Goal: Task Accomplishment & Management: Complete application form

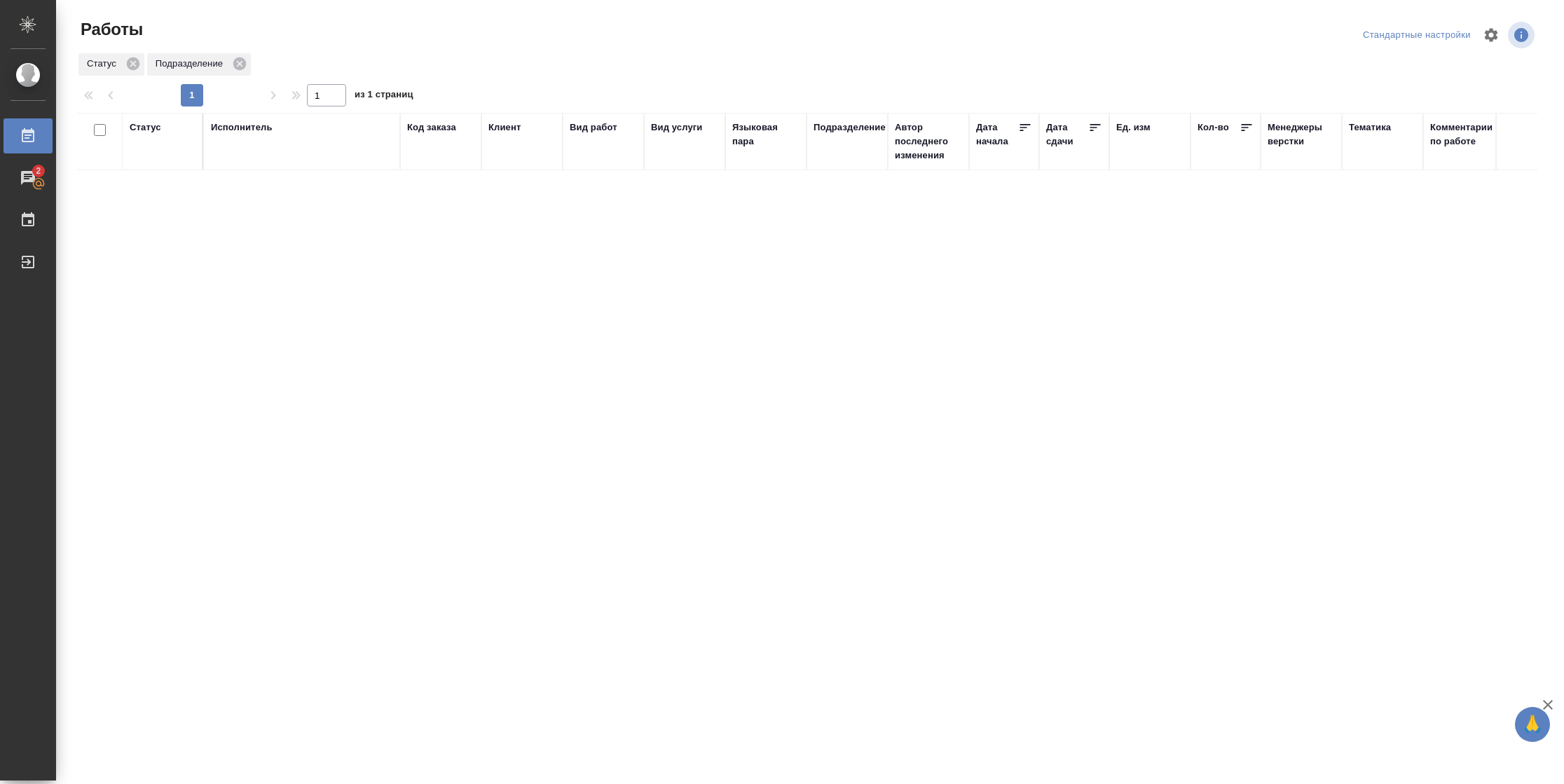
click at [148, 125] on div "Статус" at bounding box center [145, 127] width 32 height 14
click at [167, 184] on div "Подбор Готов к работе" at bounding box center [149, 168] width 40 height 54
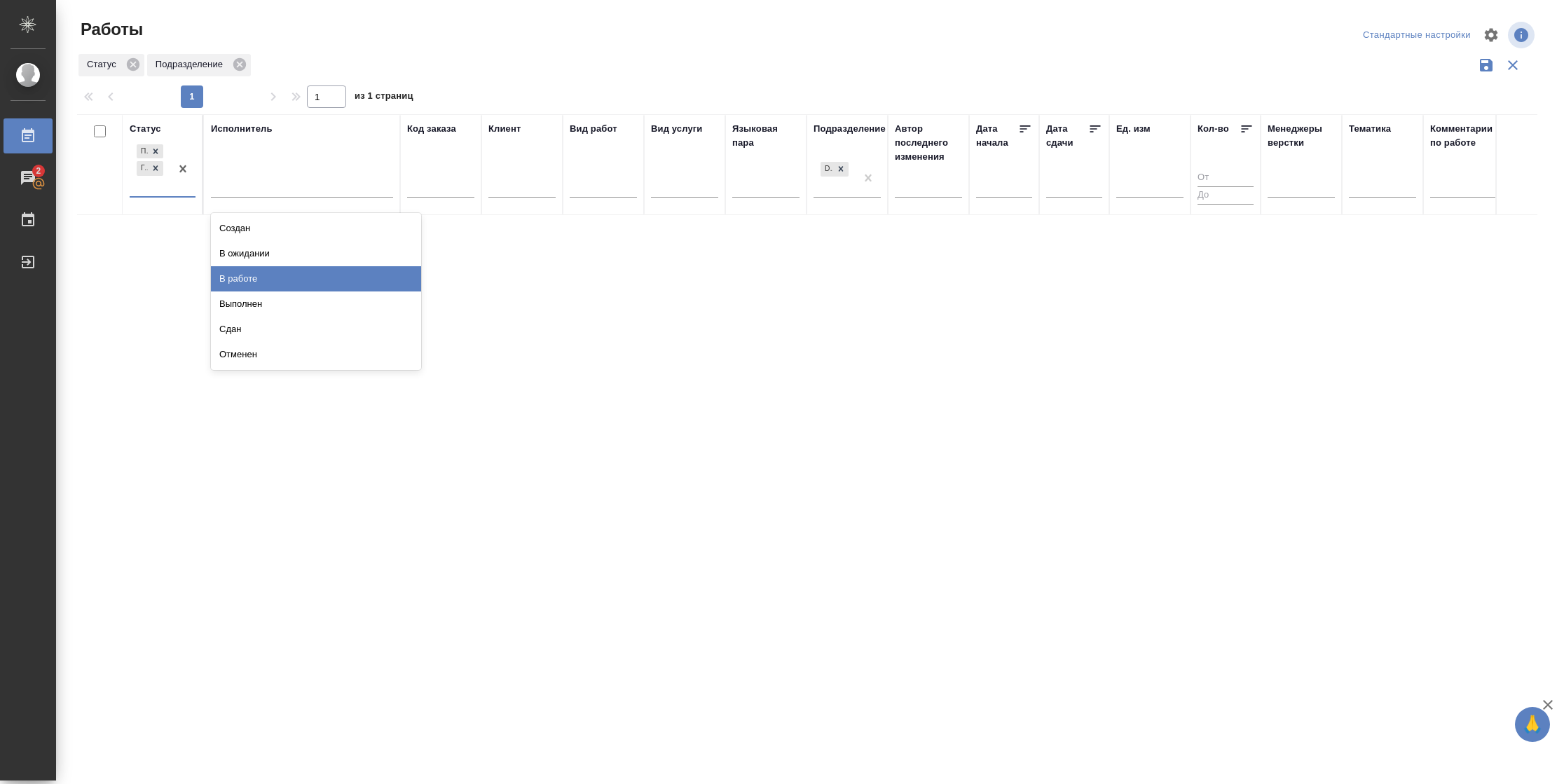
click at [274, 274] on div "В работе" at bounding box center [316, 279] width 210 height 26
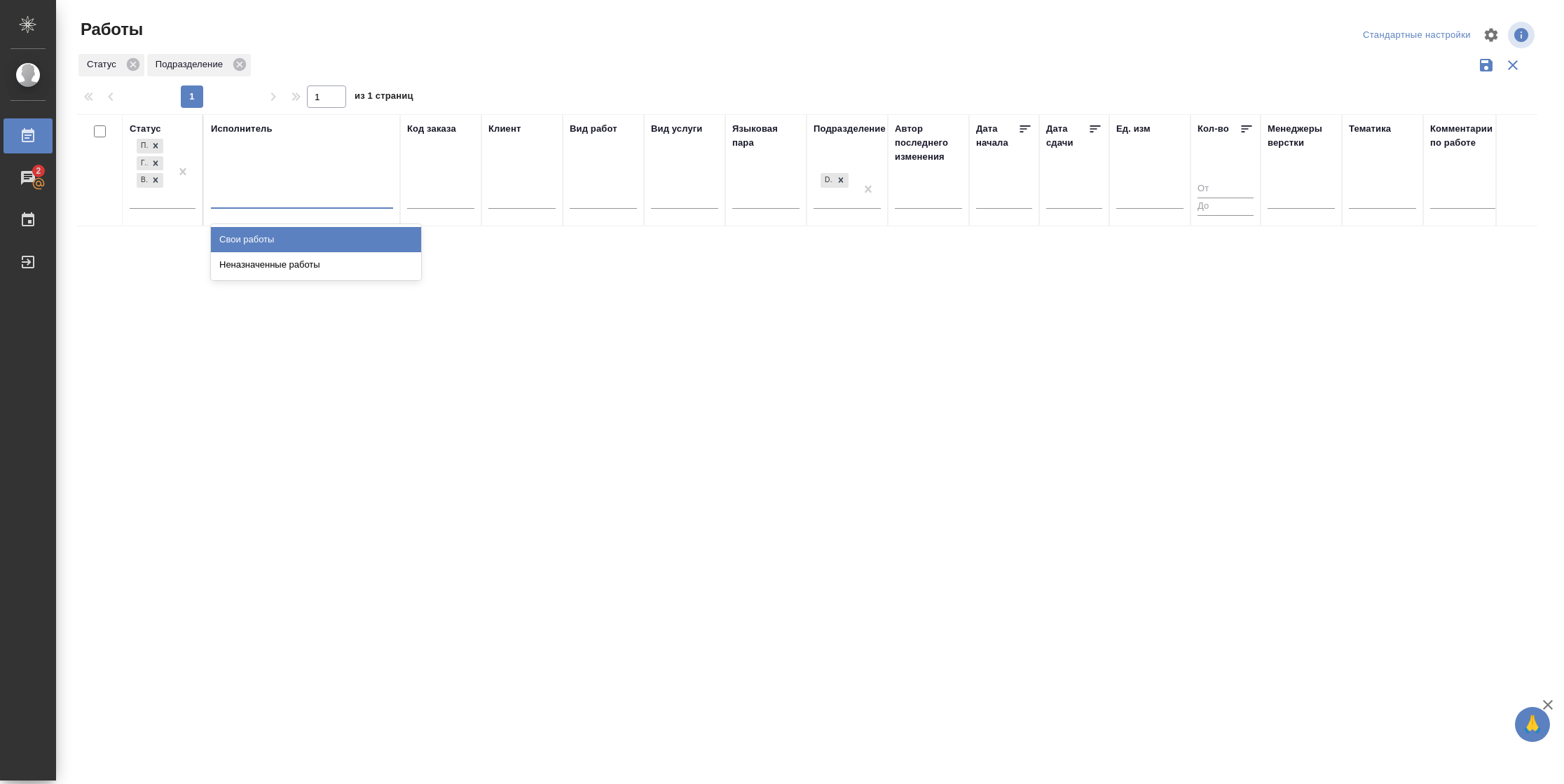
click at [274, 200] on div at bounding box center [302, 194] width 183 height 21
click at [276, 231] on div "Свои работы" at bounding box center [316, 240] width 210 height 26
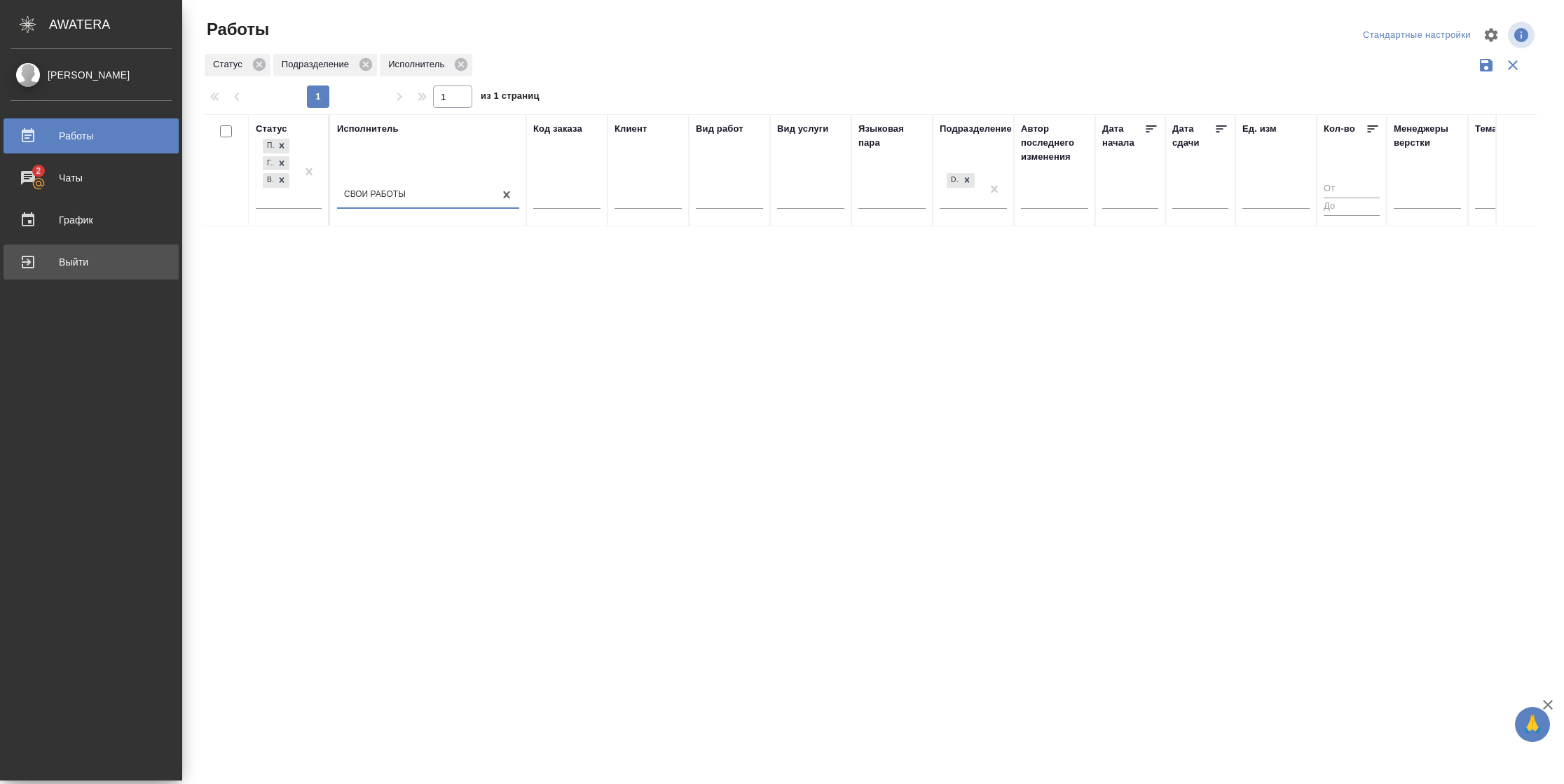
click at [36, 264] on div "Выйти" at bounding box center [91, 261] width 161 height 21
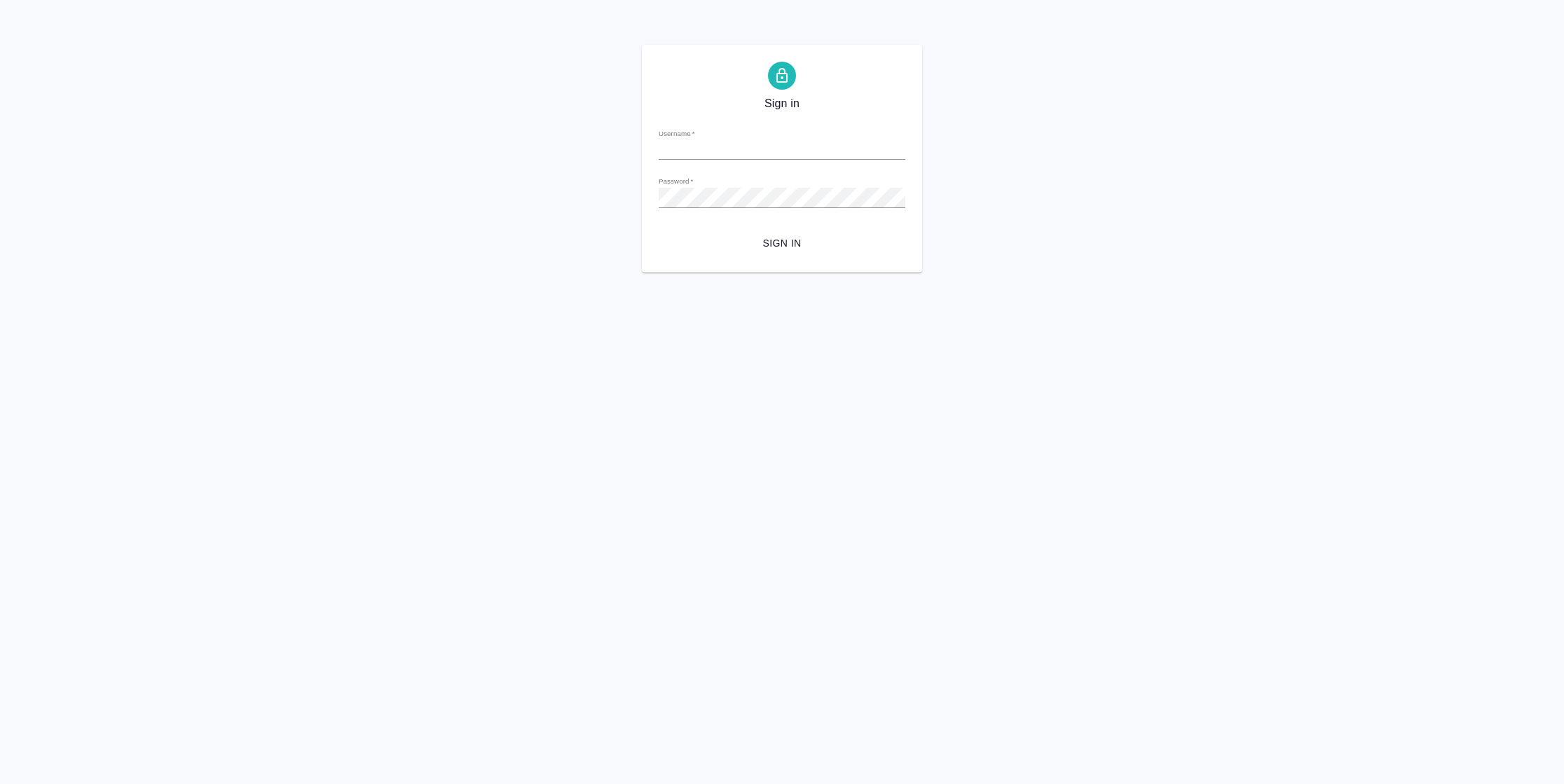
type input "n.vasilyeva@awatera.com"
click at [806, 240] on span "Sign in" at bounding box center [782, 244] width 224 height 18
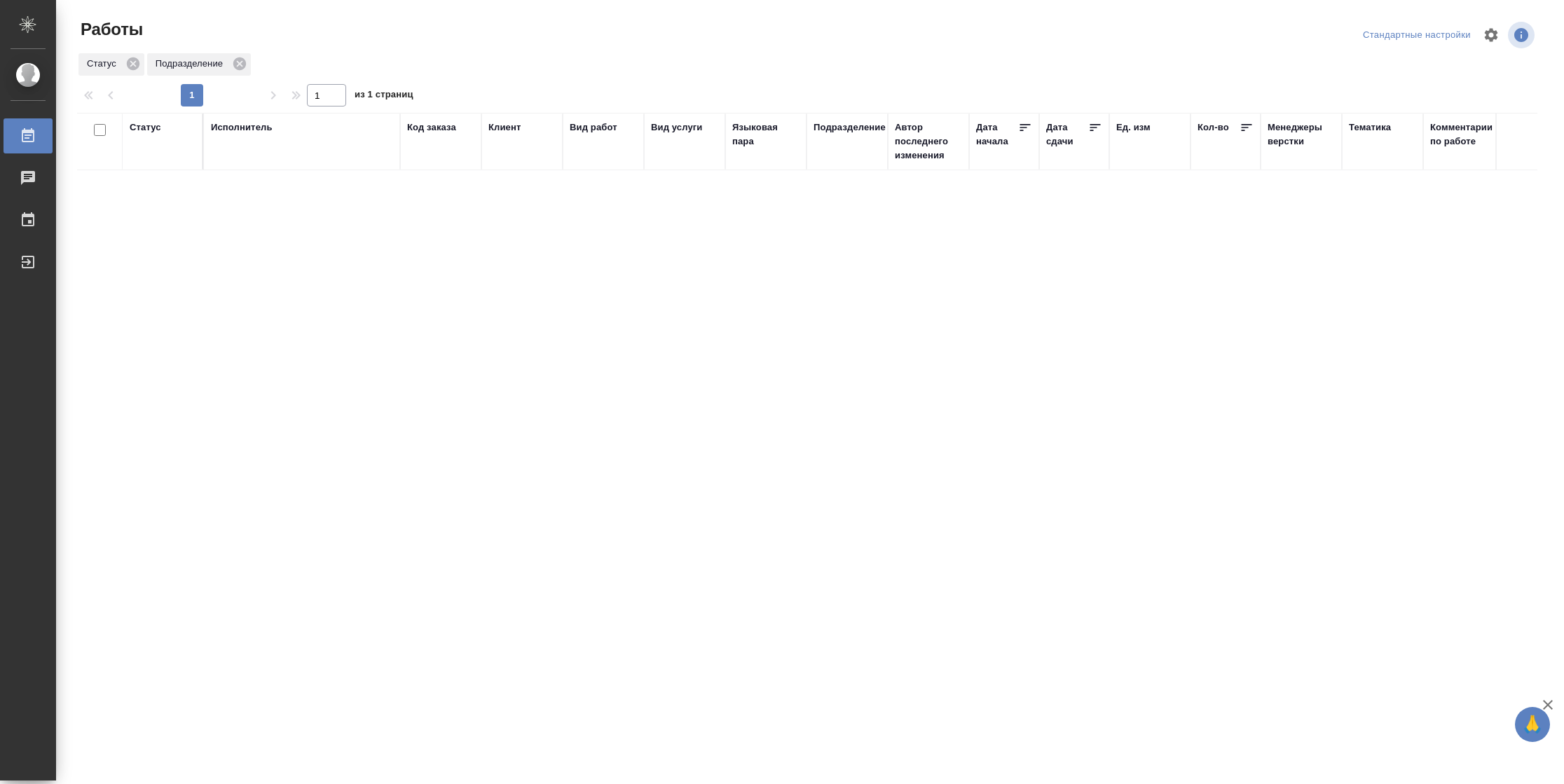
click at [152, 129] on div "Статус" at bounding box center [145, 127] width 32 height 14
click at [168, 183] on div "Подбор Готов к работе" at bounding box center [149, 168] width 40 height 54
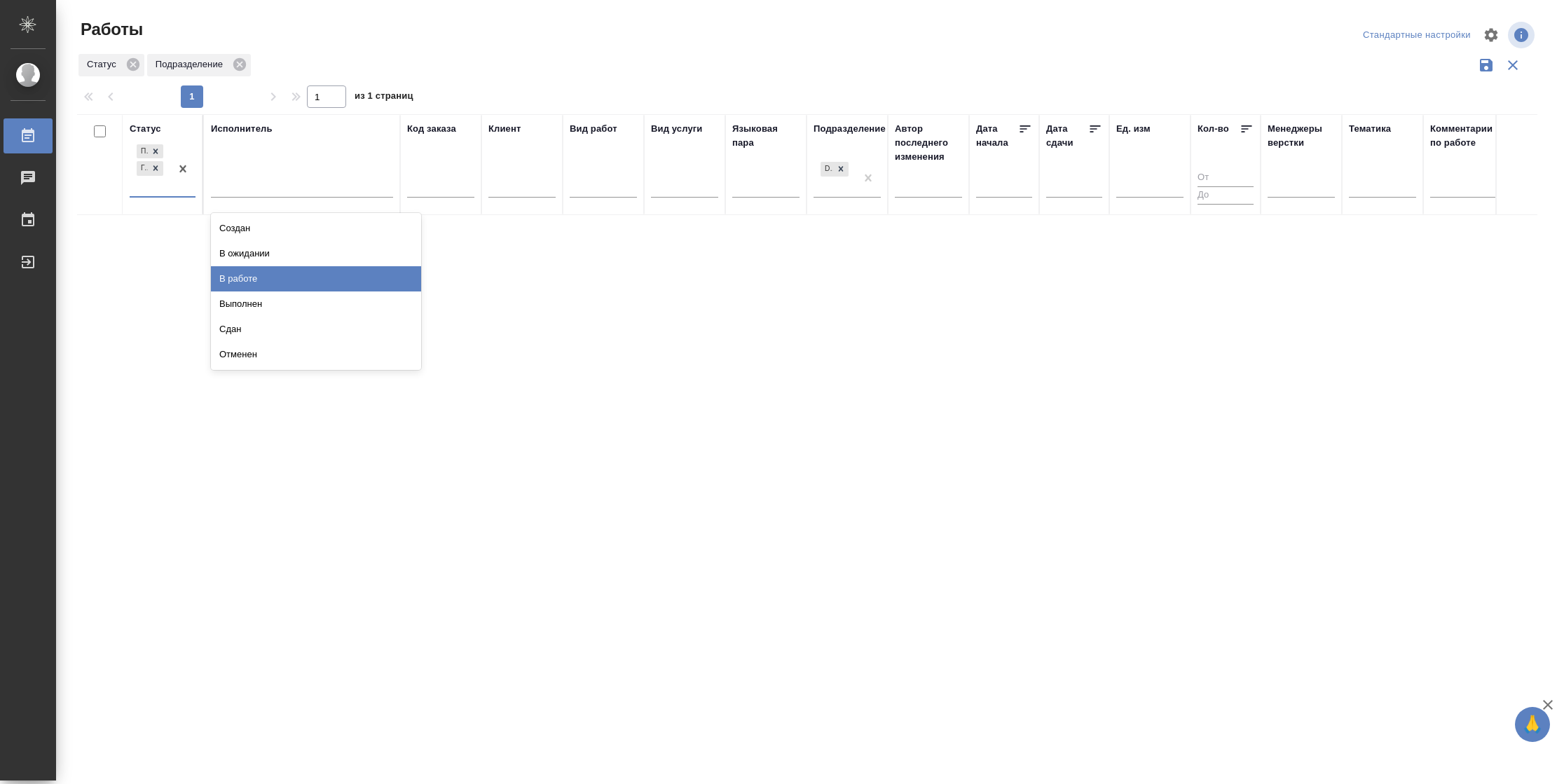
click at [258, 274] on div "В работе" at bounding box center [316, 279] width 210 height 26
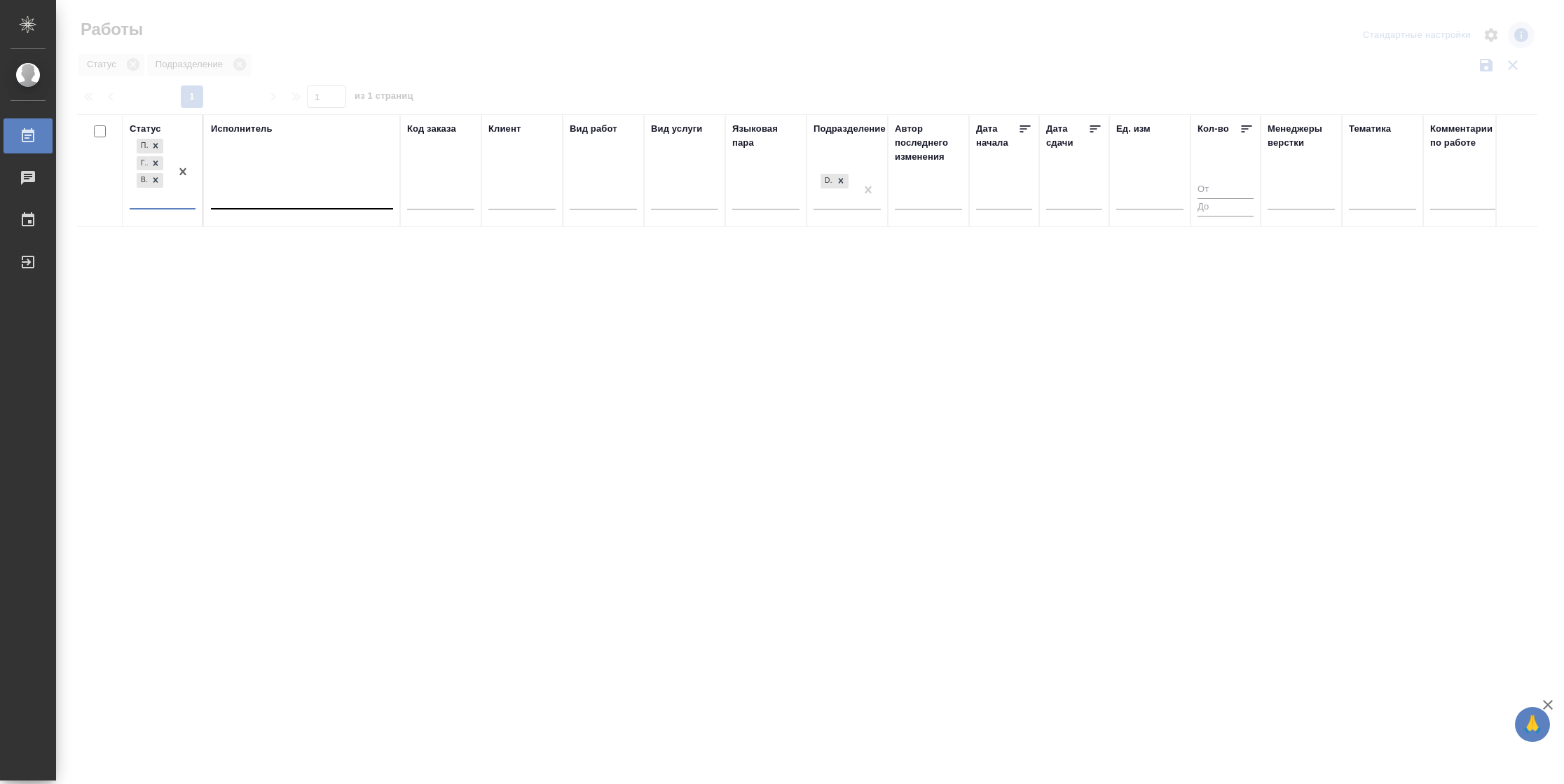
click at [275, 194] on div at bounding box center [302, 195] width 183 height 21
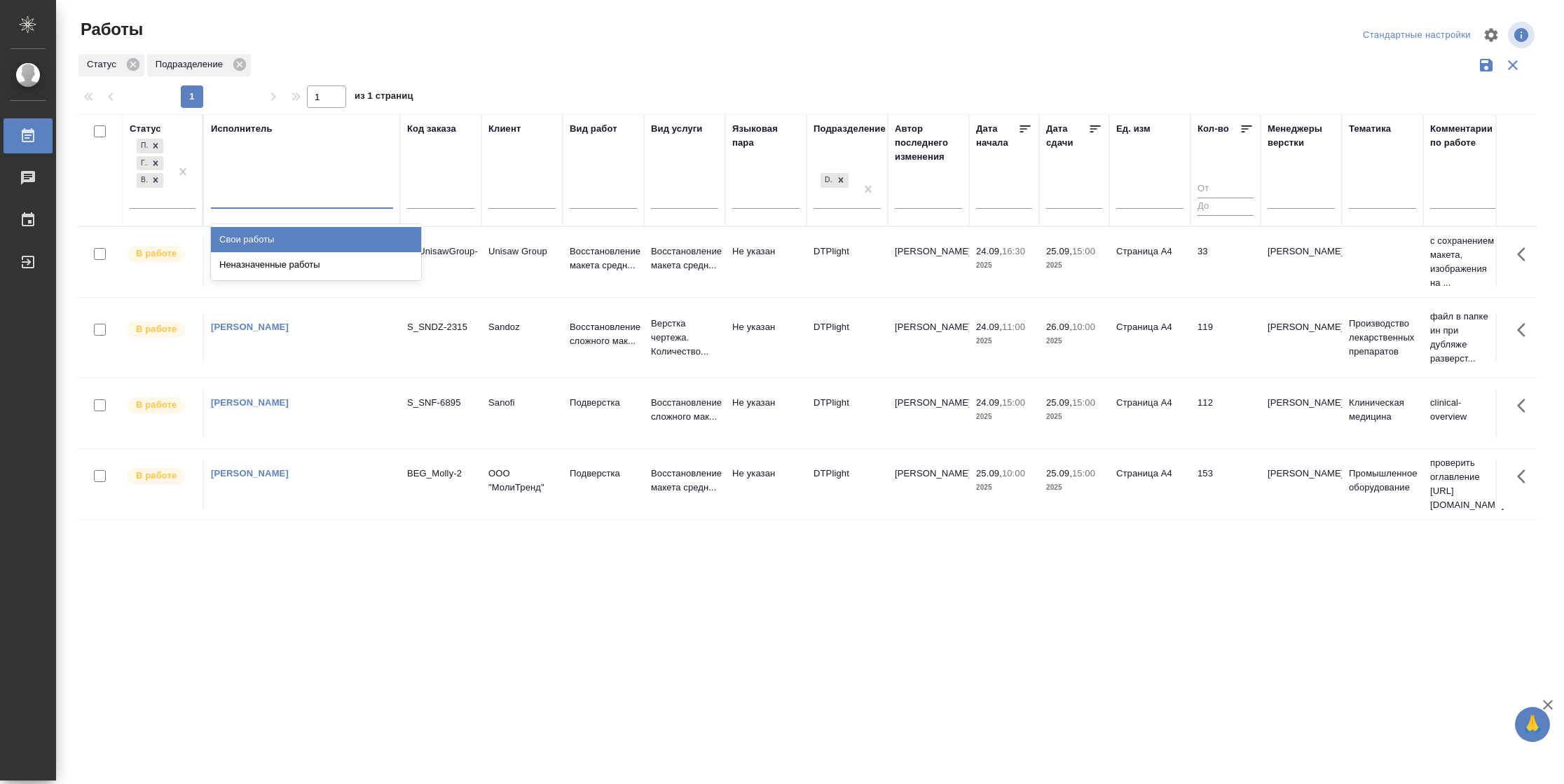
drag, startPoint x: 269, startPoint y: 233, endPoint x: 289, endPoint y: 226, distance: 21.2
click at [267, 235] on div "Свои работы" at bounding box center [316, 240] width 210 height 26
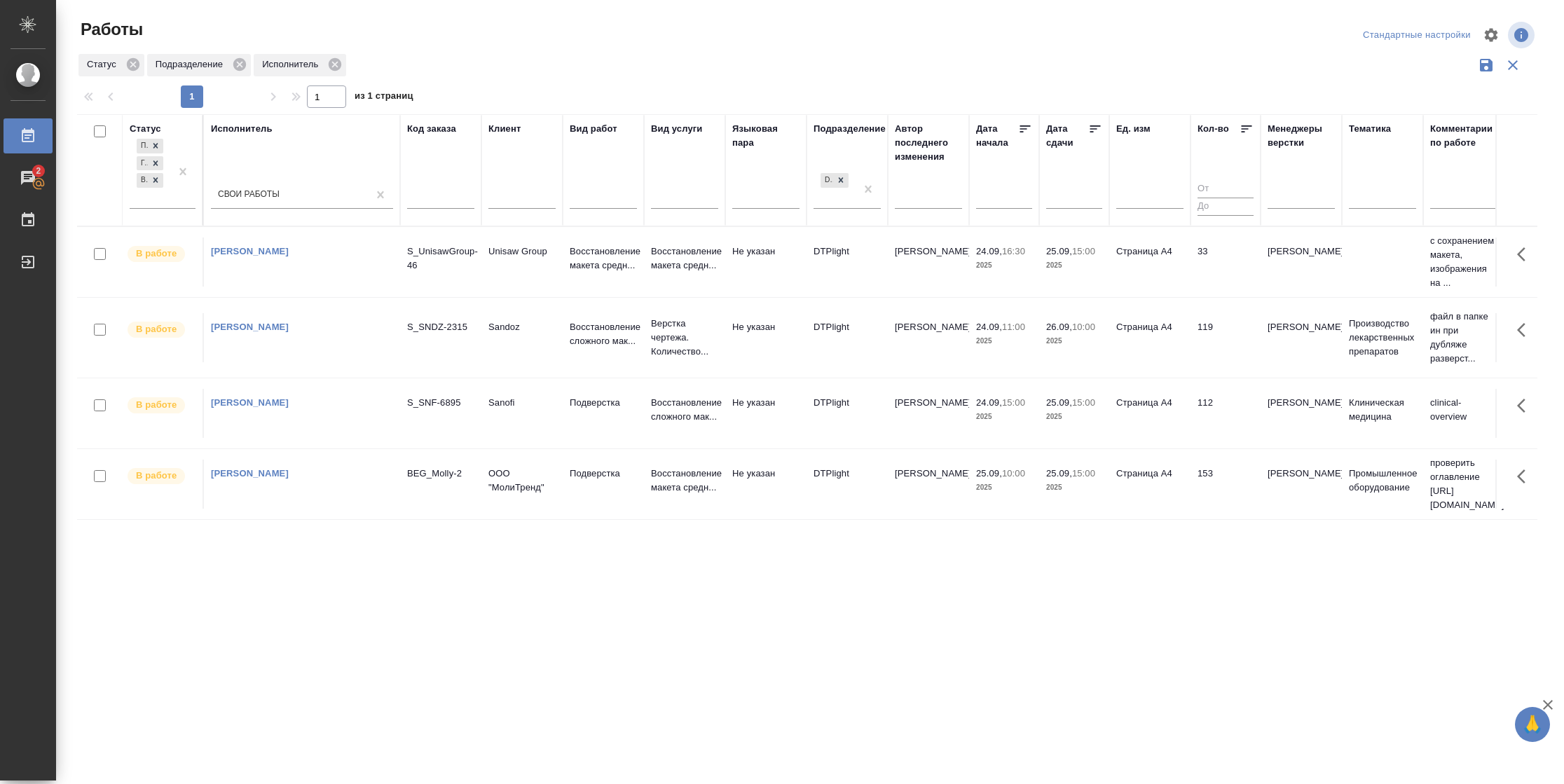
click at [1097, 129] on icon at bounding box center [1095, 129] width 14 height 14
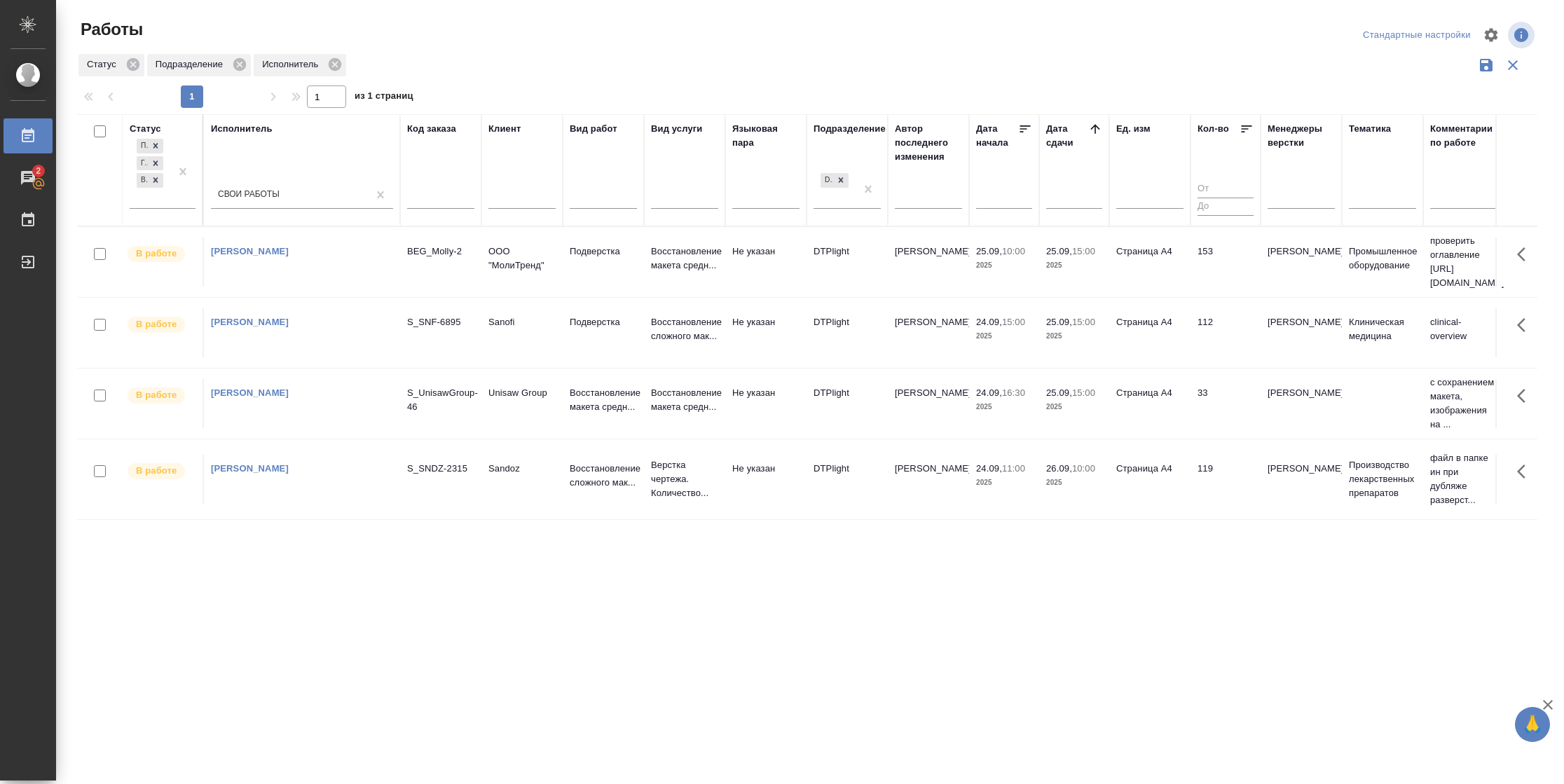
click at [1235, 276] on td "153" at bounding box center [1226, 262] width 70 height 49
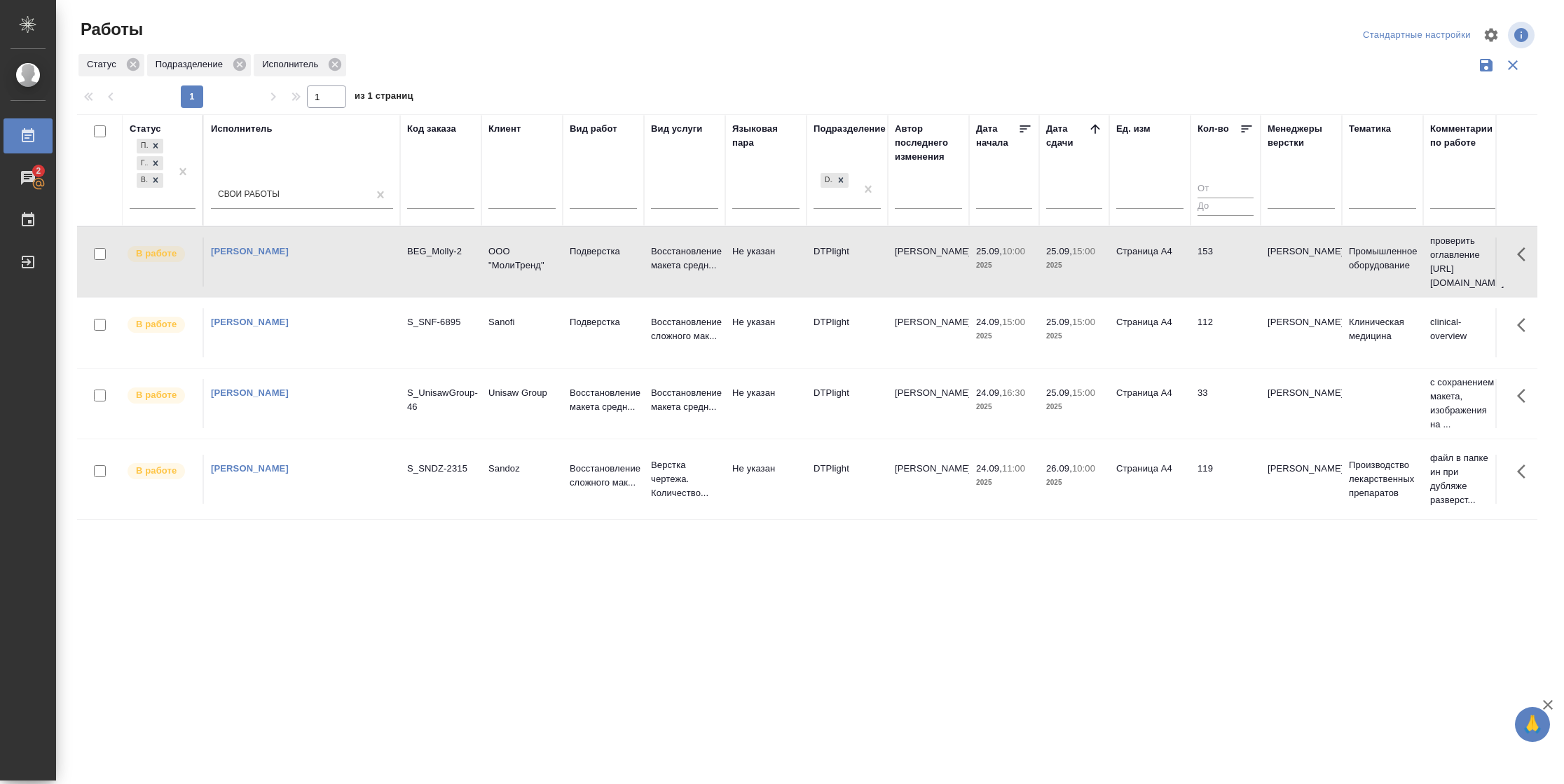
click at [1235, 276] on td "153" at bounding box center [1226, 262] width 70 height 49
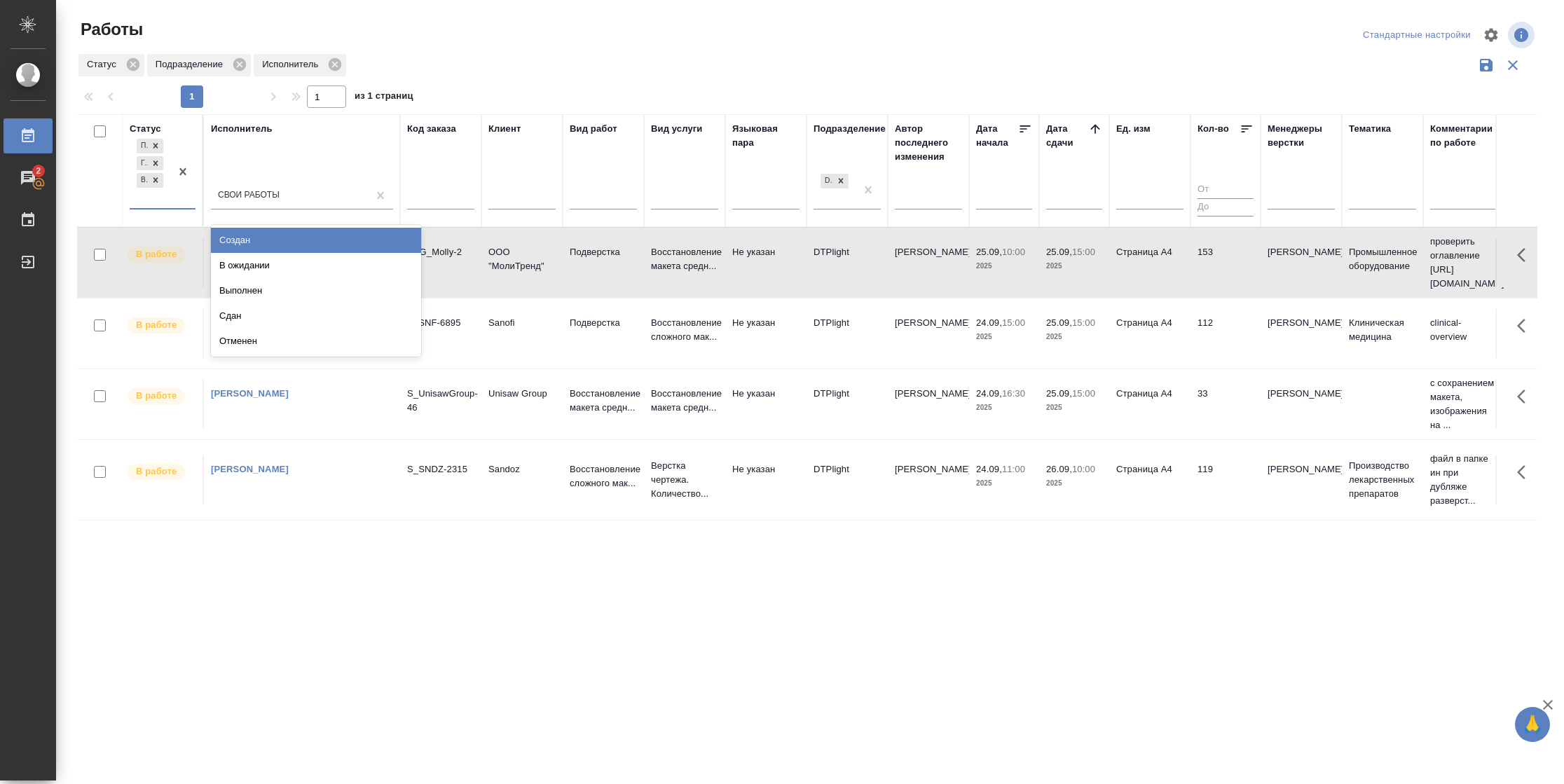
click at [176, 205] on div at bounding box center [184, 172] width 26 height 72
click at [241, 257] on div "В ожидании" at bounding box center [316, 265] width 210 height 26
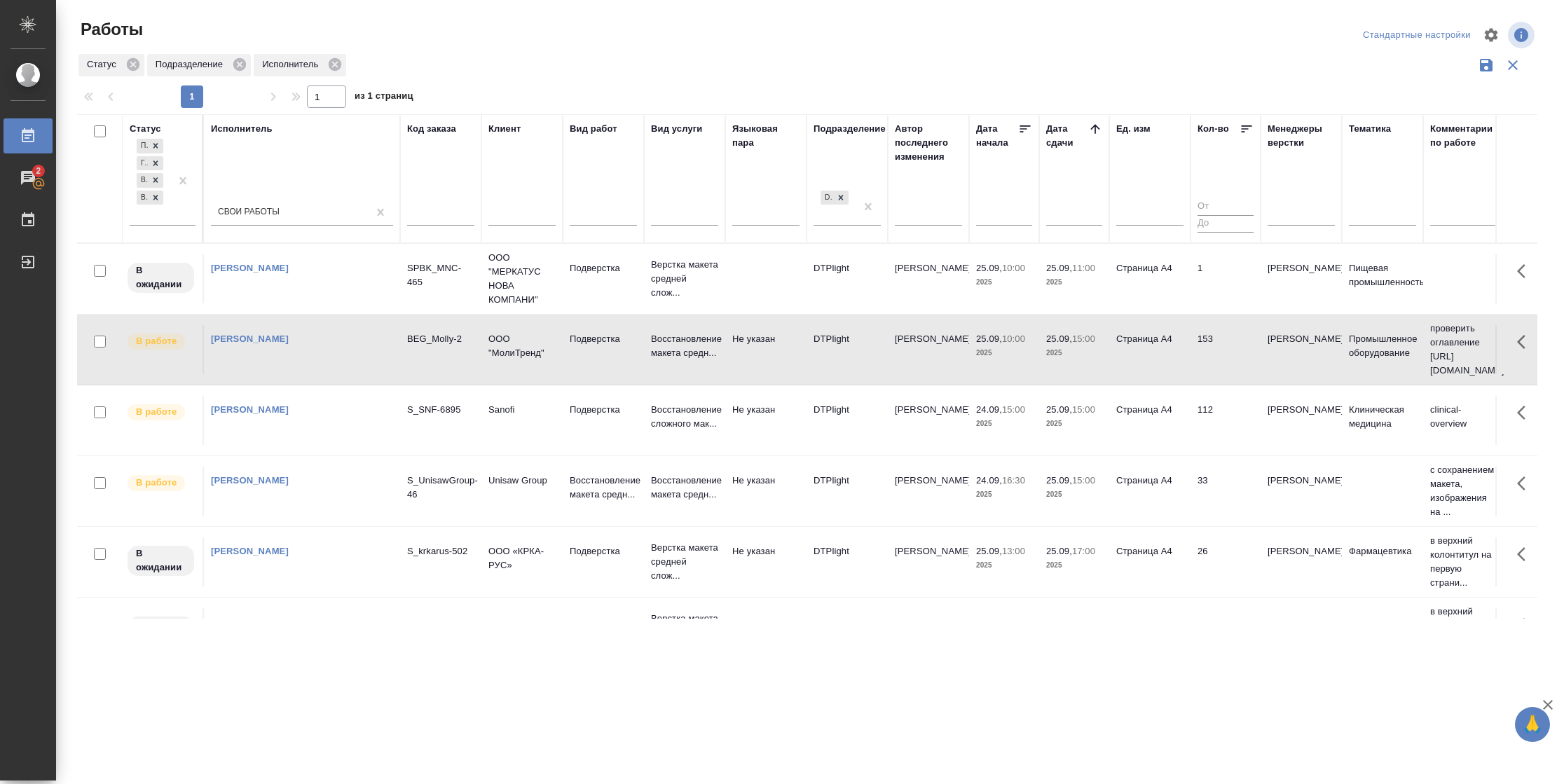
click at [1201, 492] on td "33" at bounding box center [1226, 491] width 70 height 49
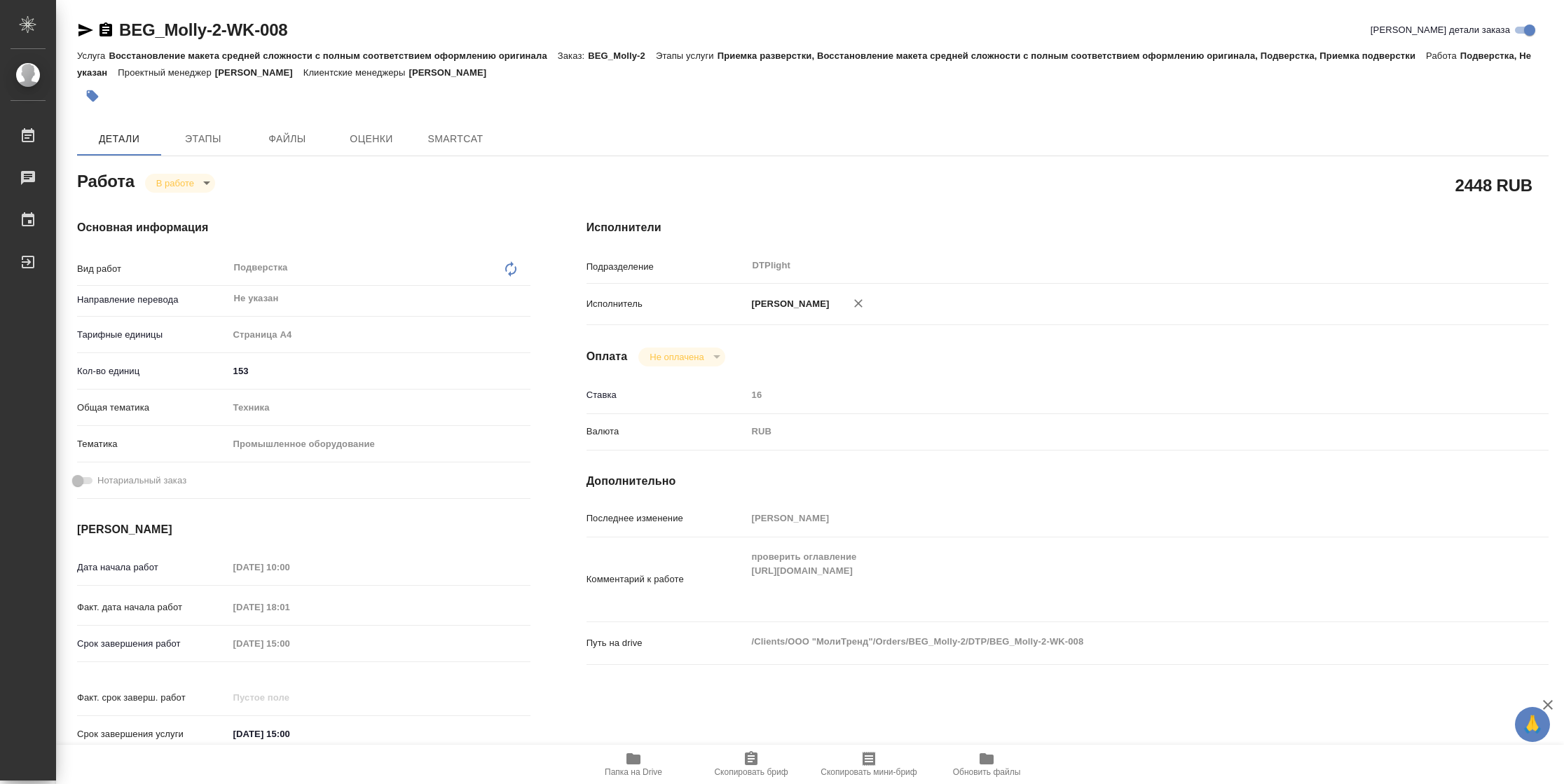
type textarea "x"
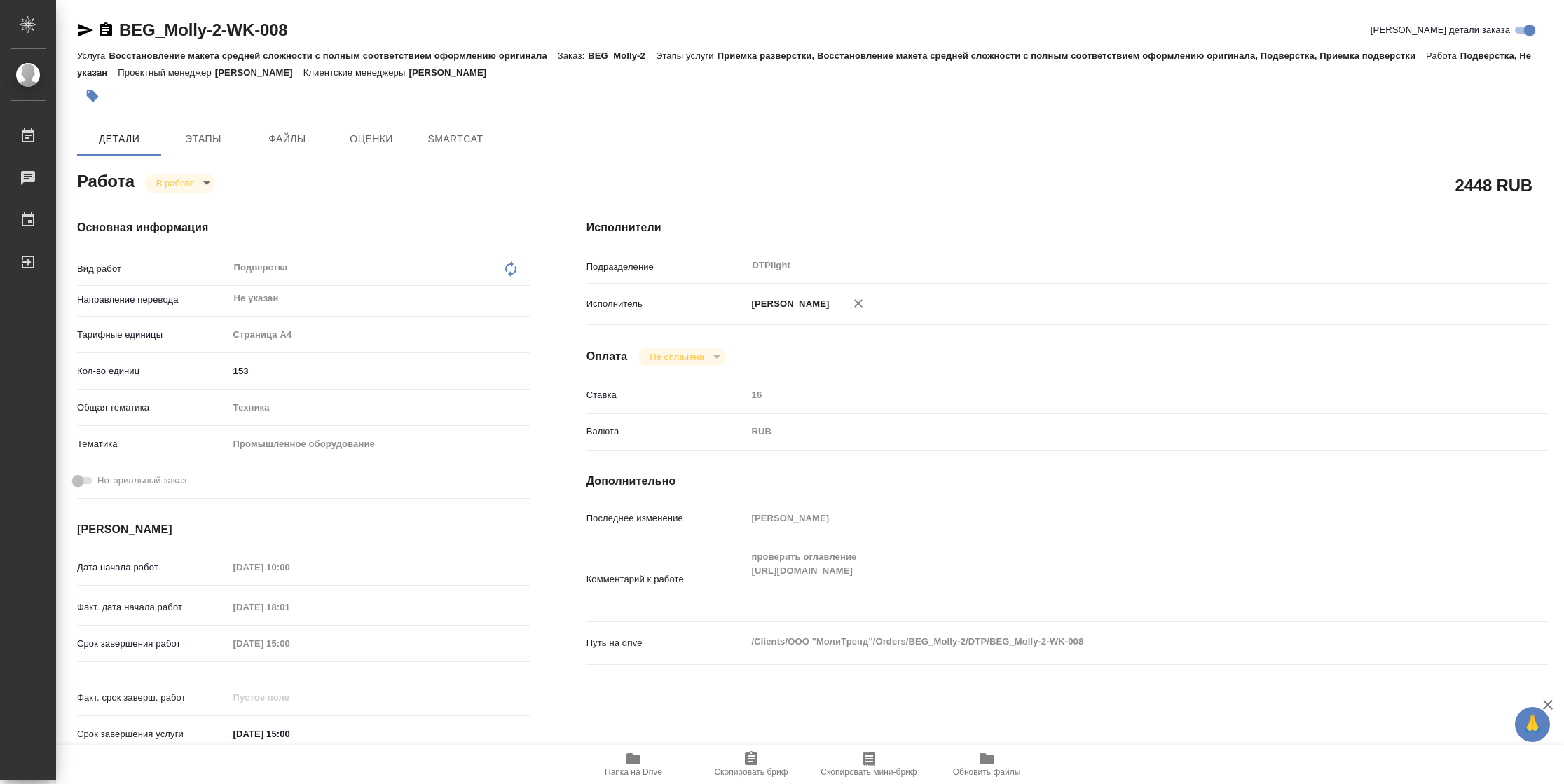
type textarea "x"
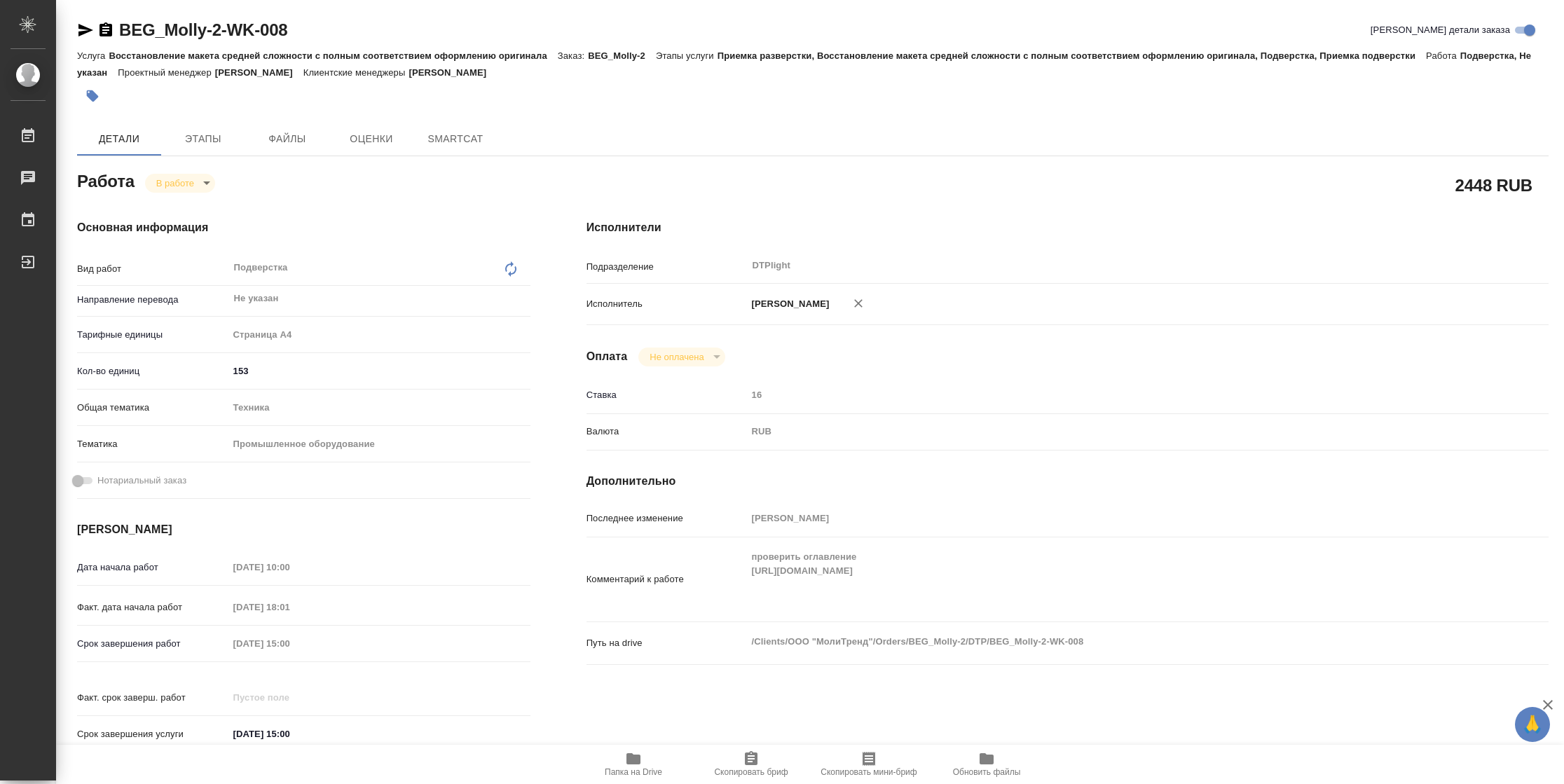
type textarea "x"
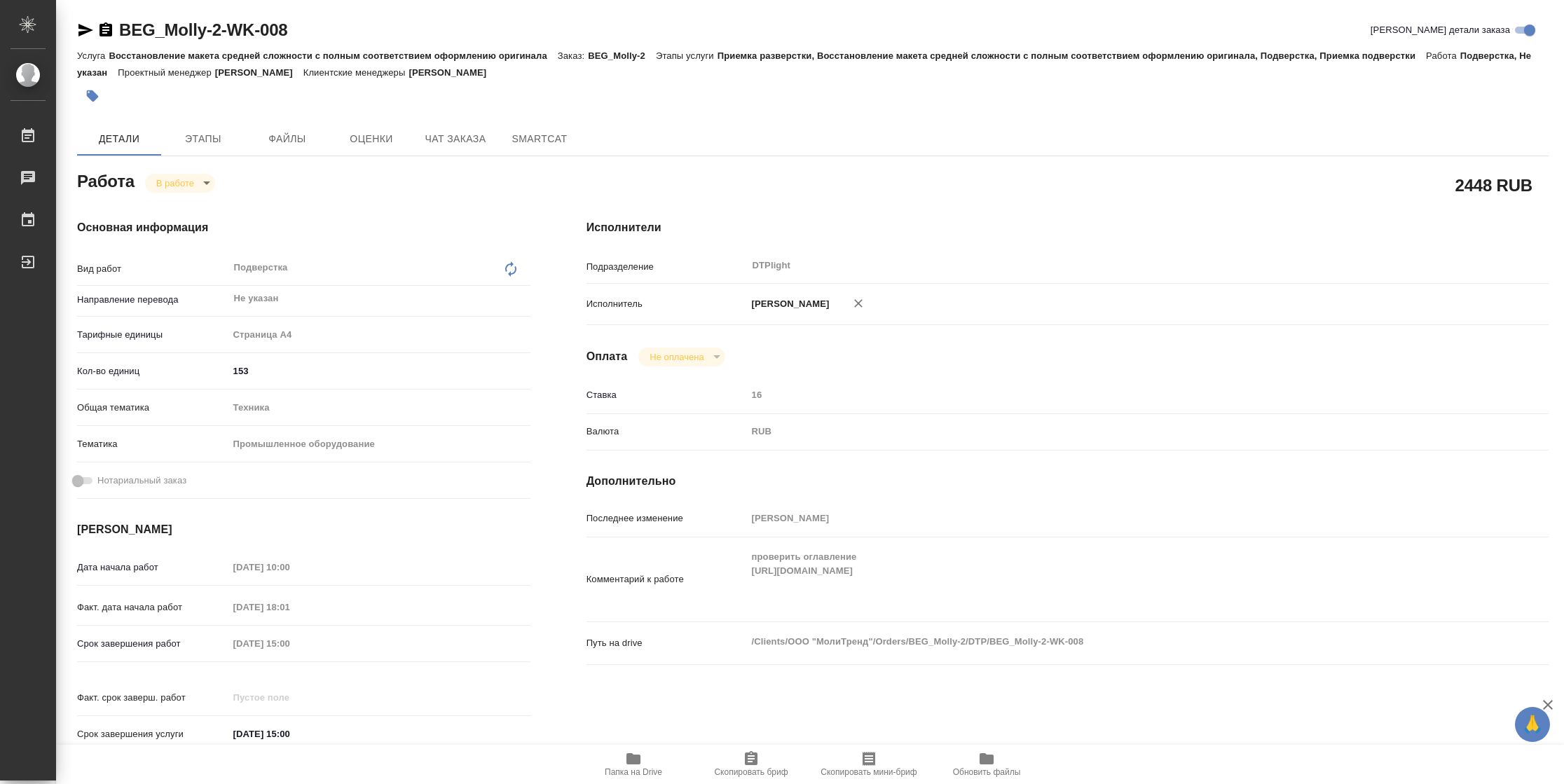
type textarea "x"
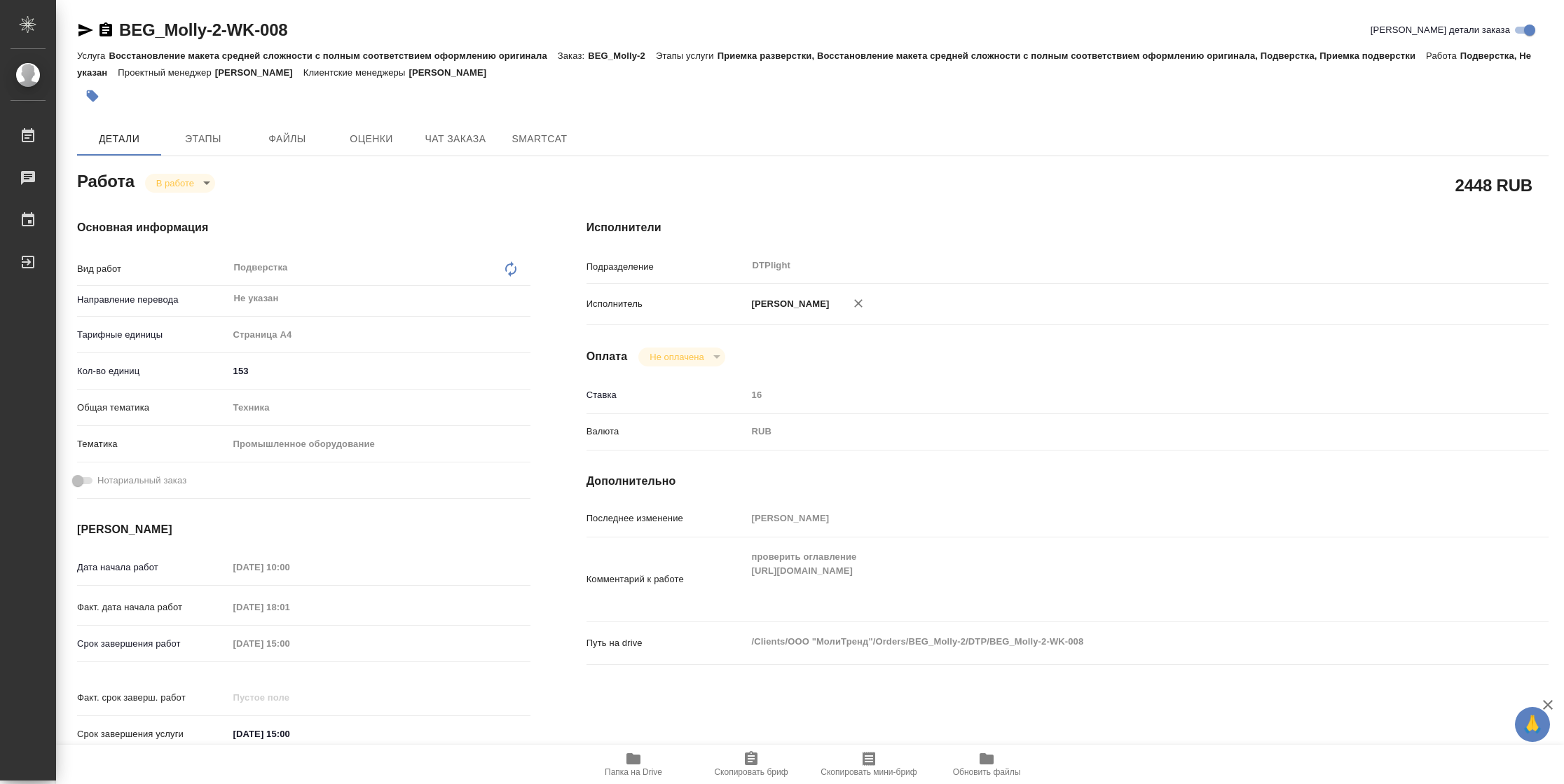
type textarea "x"
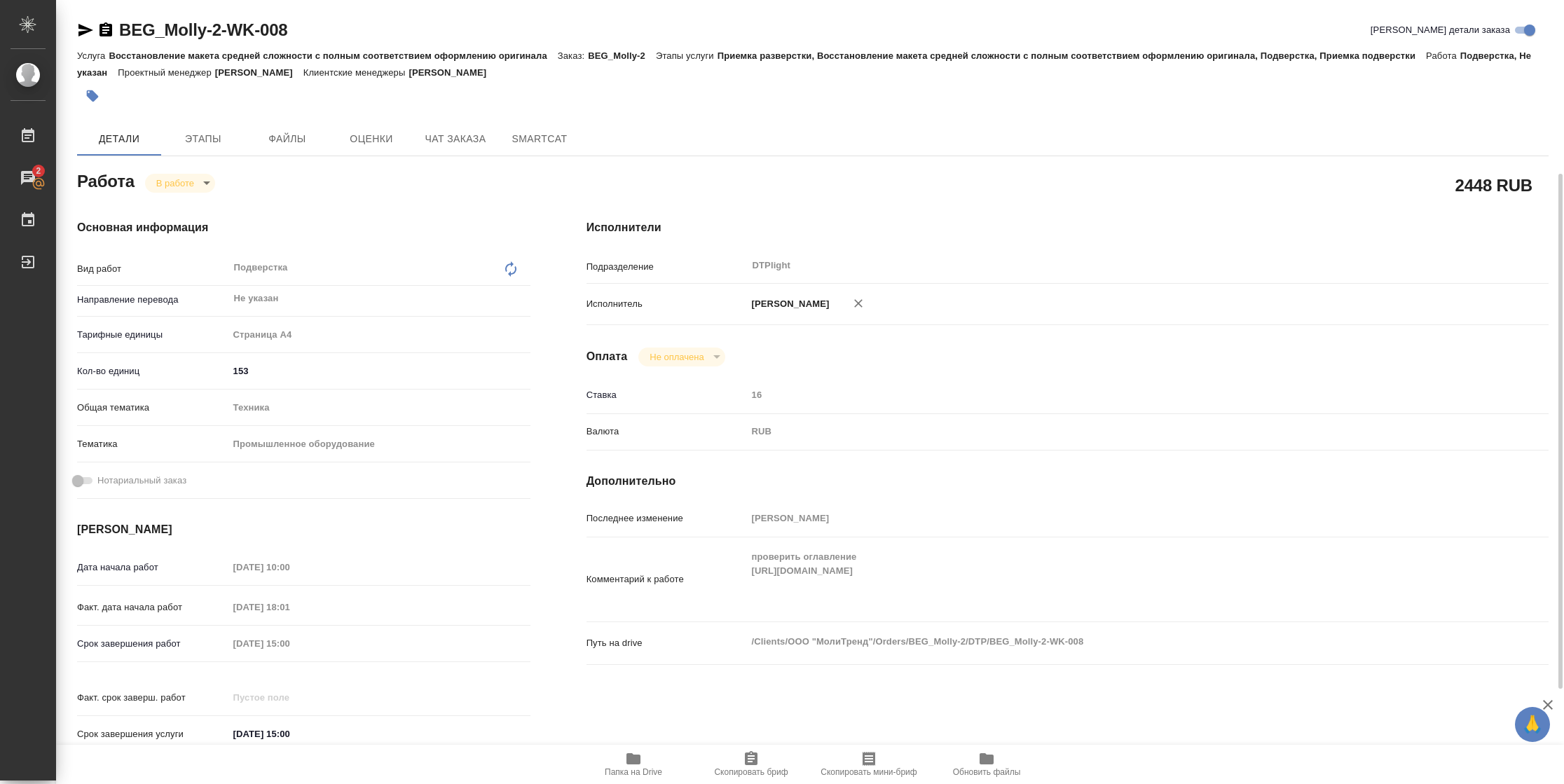
scroll to position [410, 0]
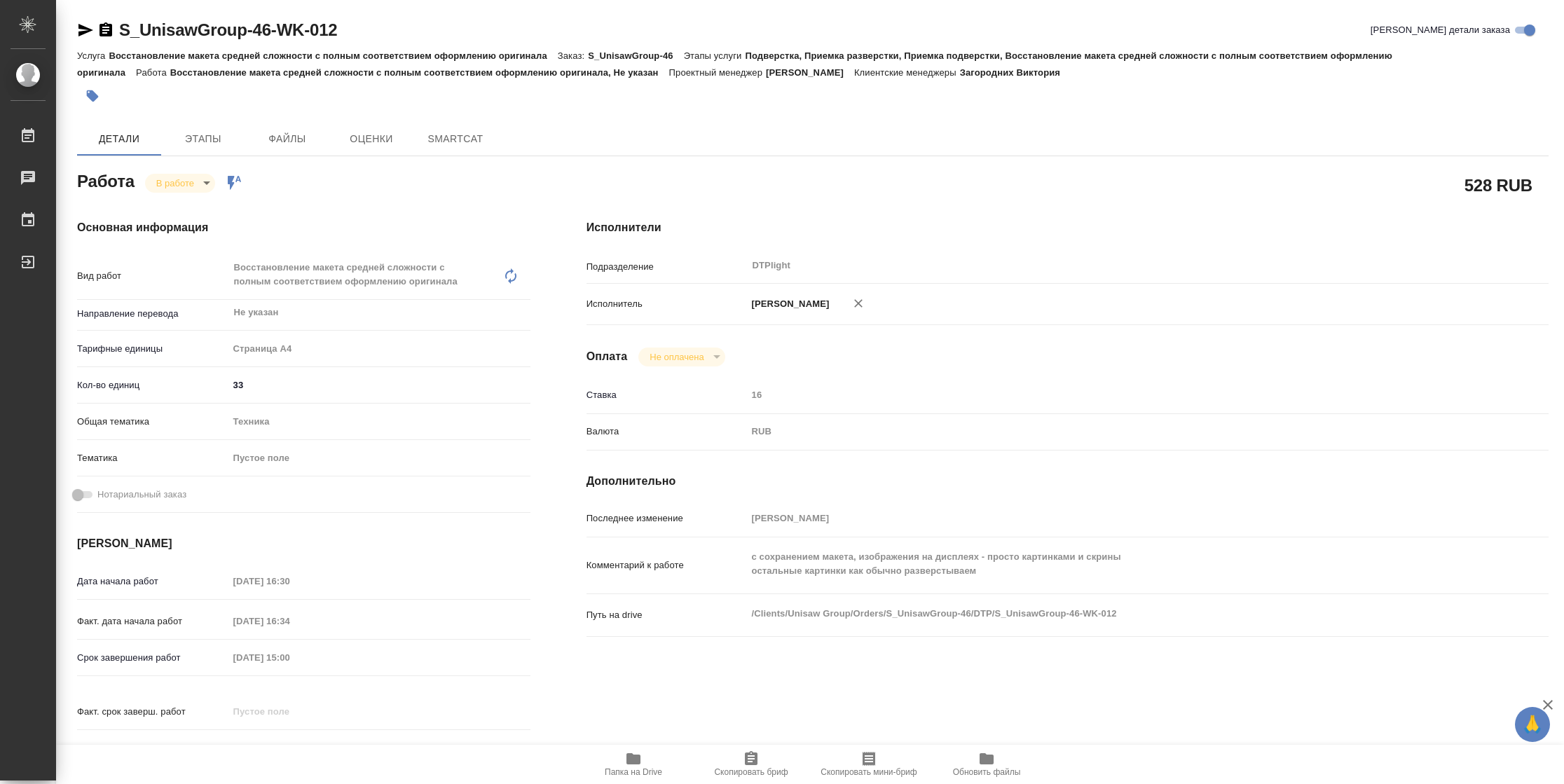
type textarea "x"
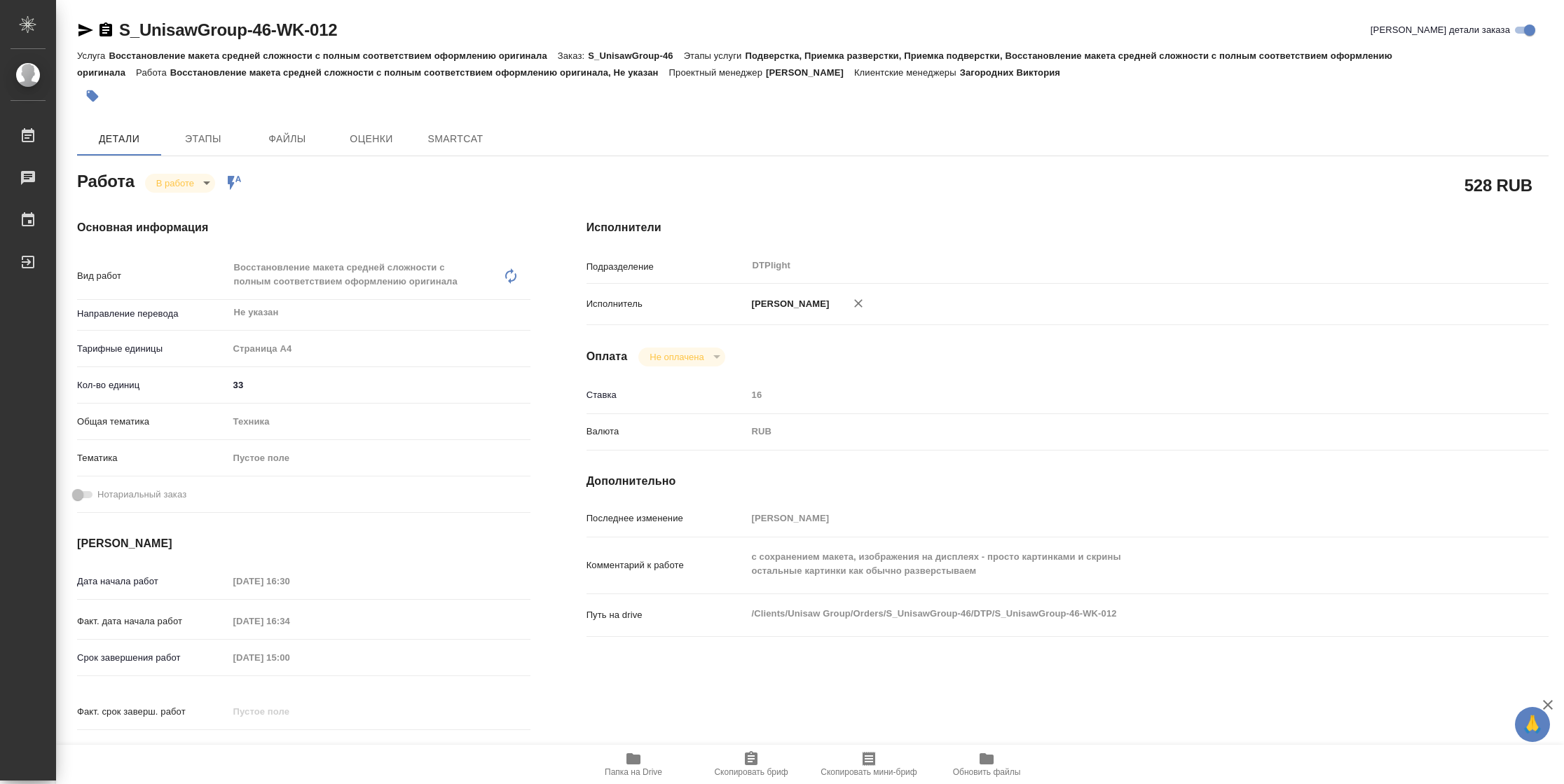
type textarea "x"
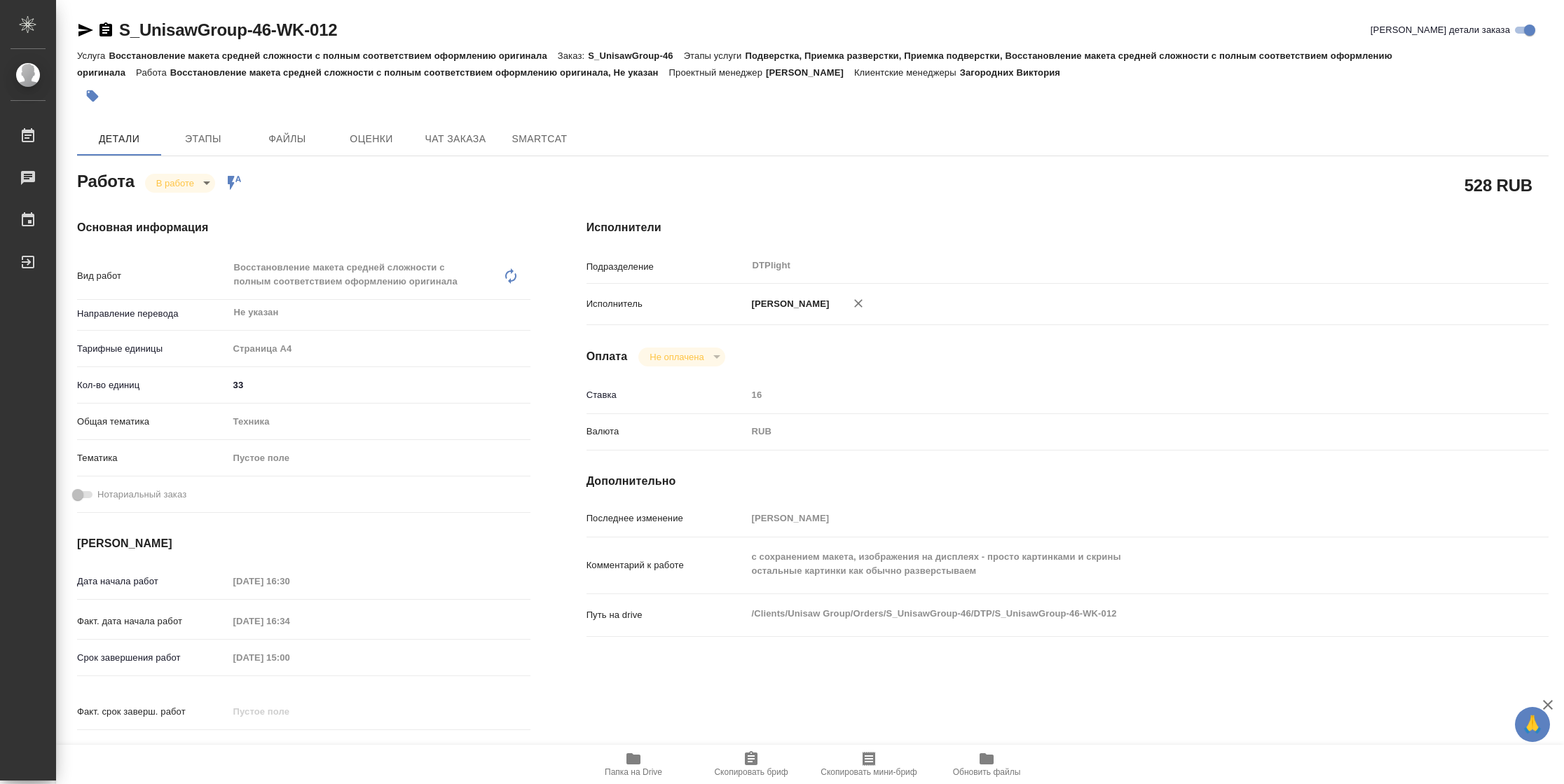
type textarea "x"
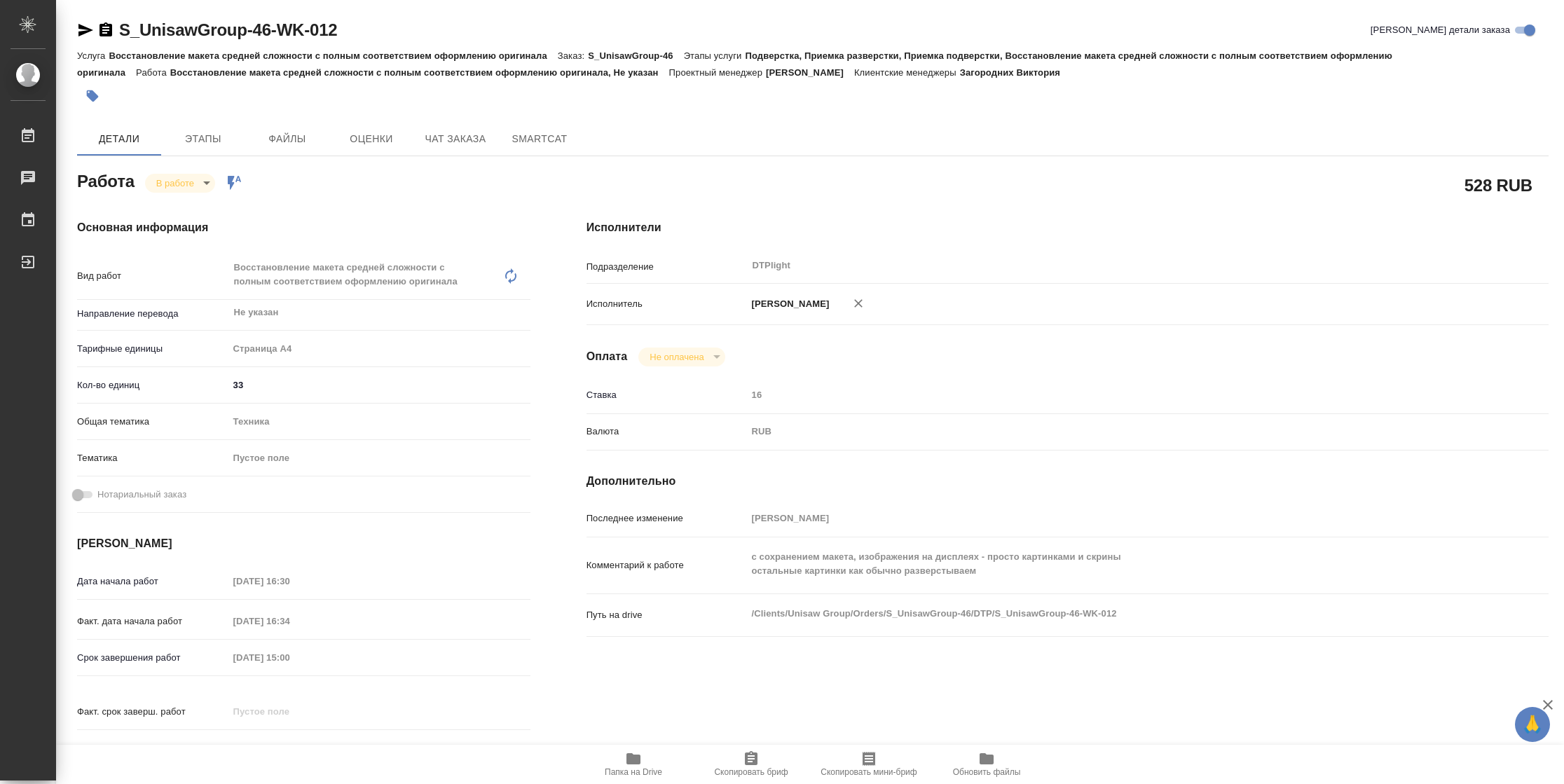
type textarea "x"
